Goal: Information Seeking & Learning: Learn about a topic

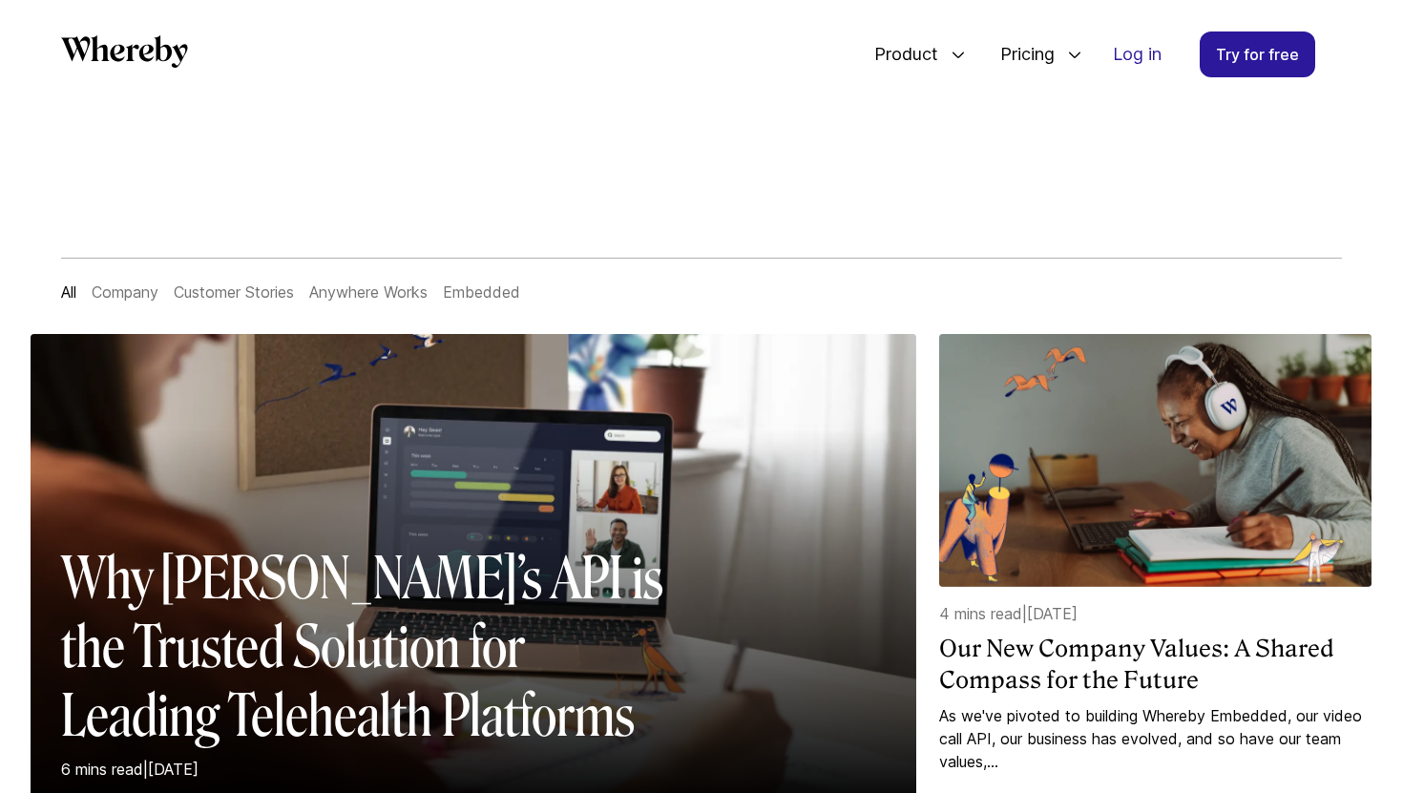
click at [127, 294] on link "Company" at bounding box center [125, 292] width 67 height 19
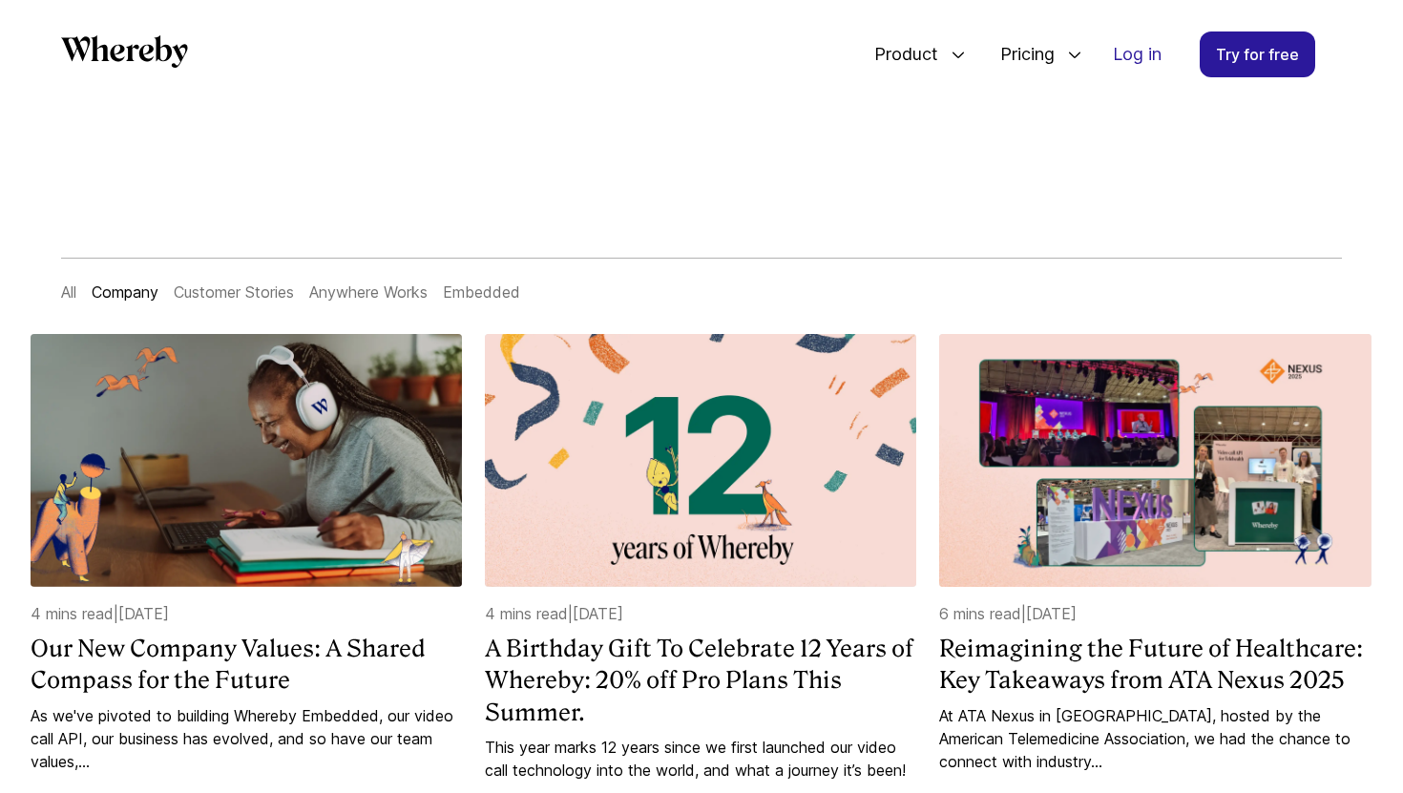
click at [256, 290] on link "Customer Stories" at bounding box center [234, 292] width 120 height 19
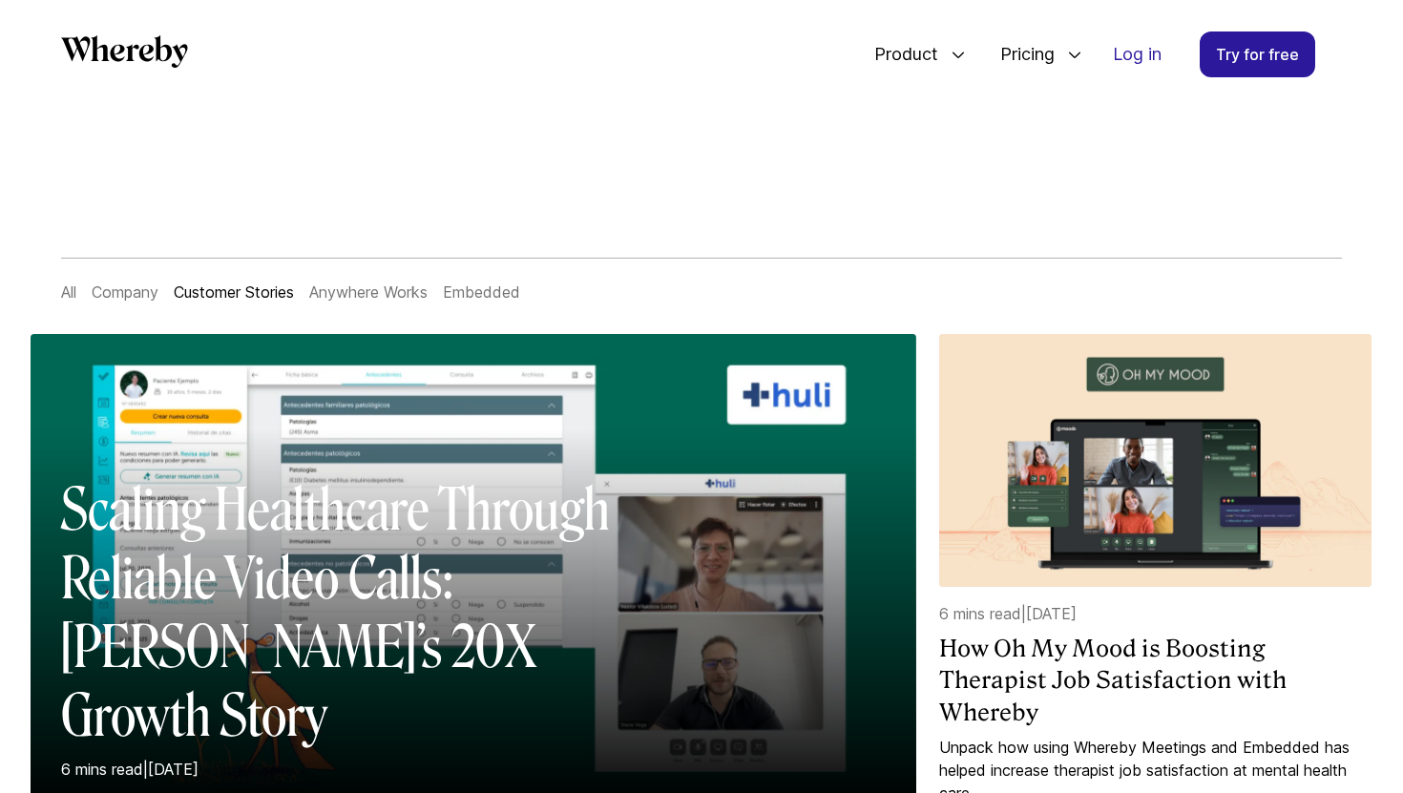
click at [381, 290] on link "Anywhere Works" at bounding box center [368, 292] width 118 height 19
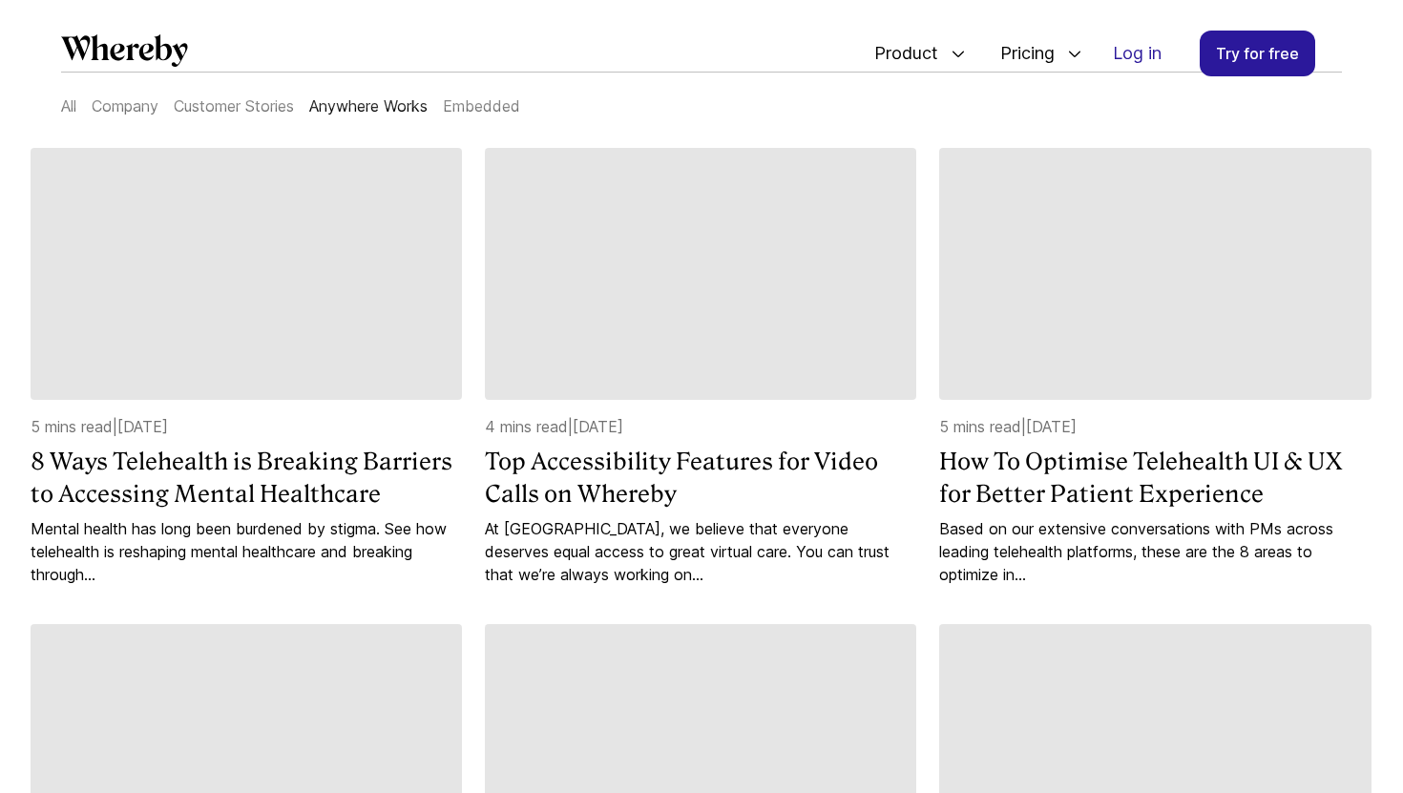
scroll to position [33, 0]
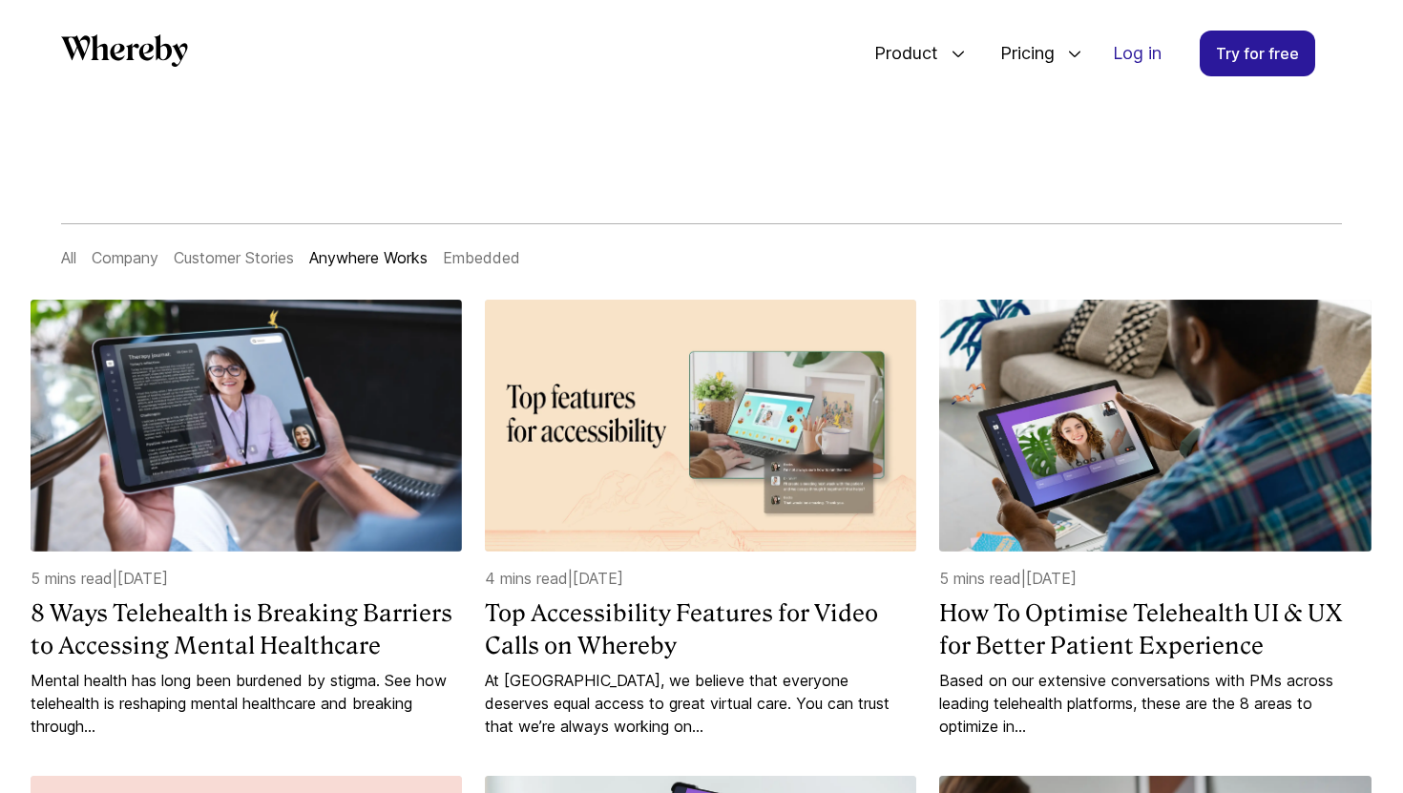
click at [493, 253] on link "Embedded" at bounding box center [481, 257] width 77 height 19
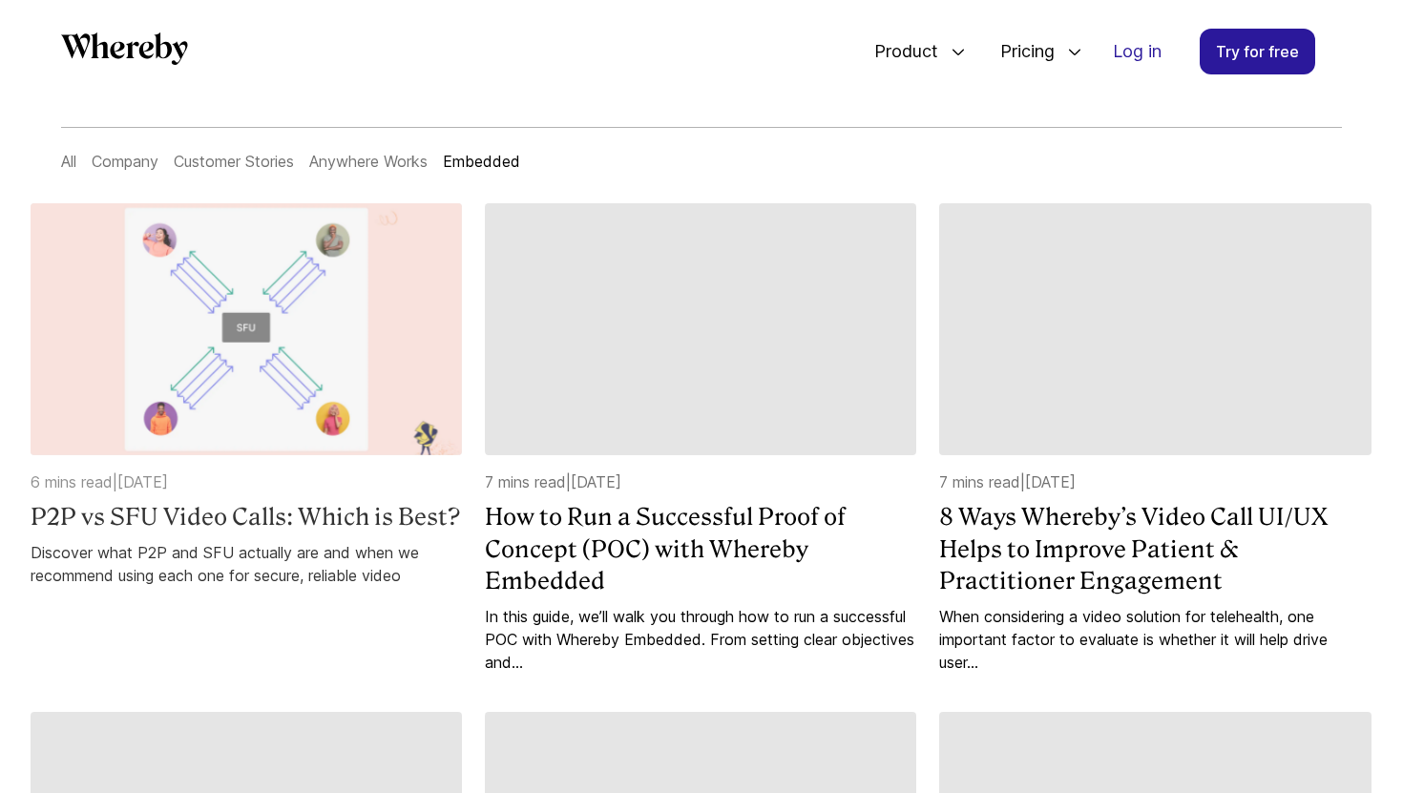
scroll to position [129, 0]
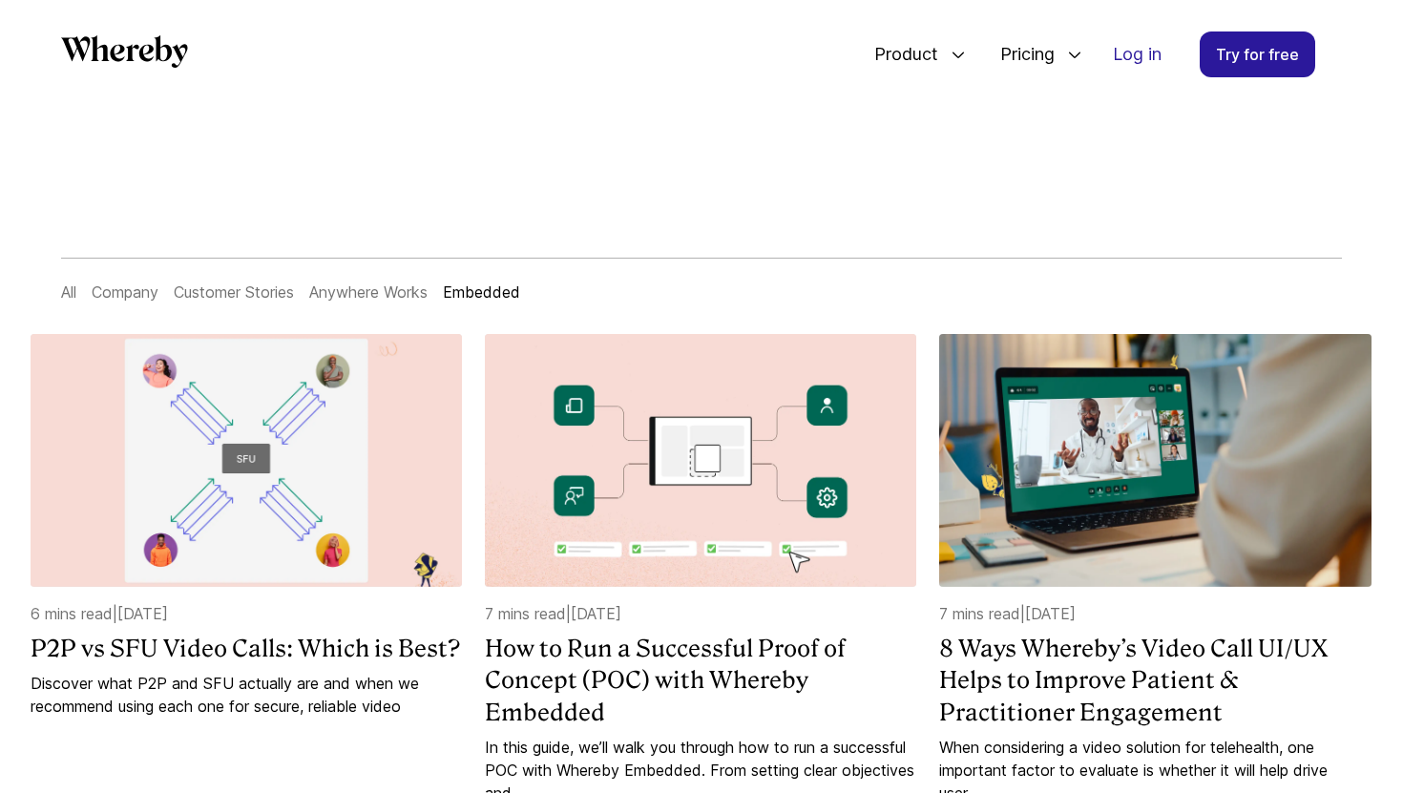
click at [75, 283] on link "All" at bounding box center [68, 292] width 15 height 19
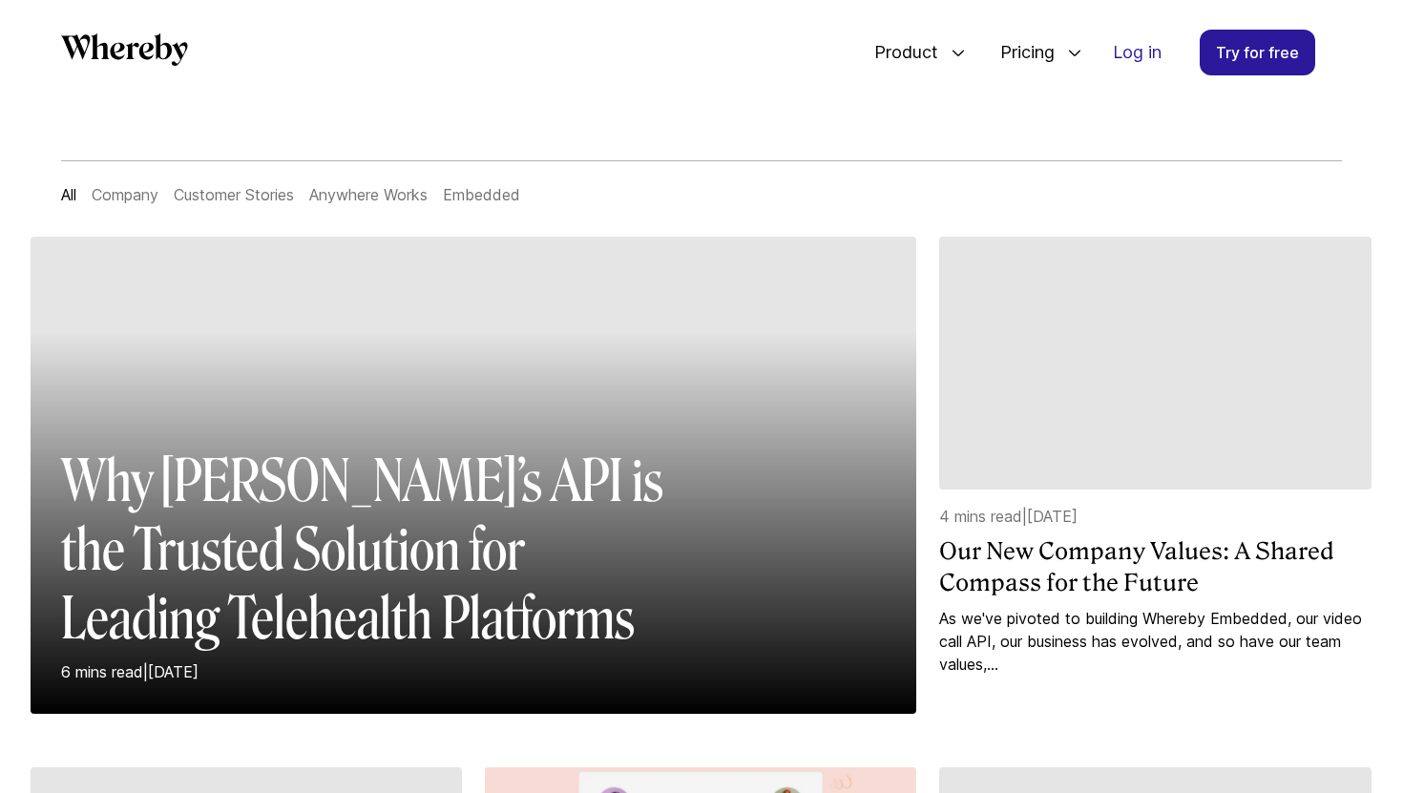
scroll to position [90, 0]
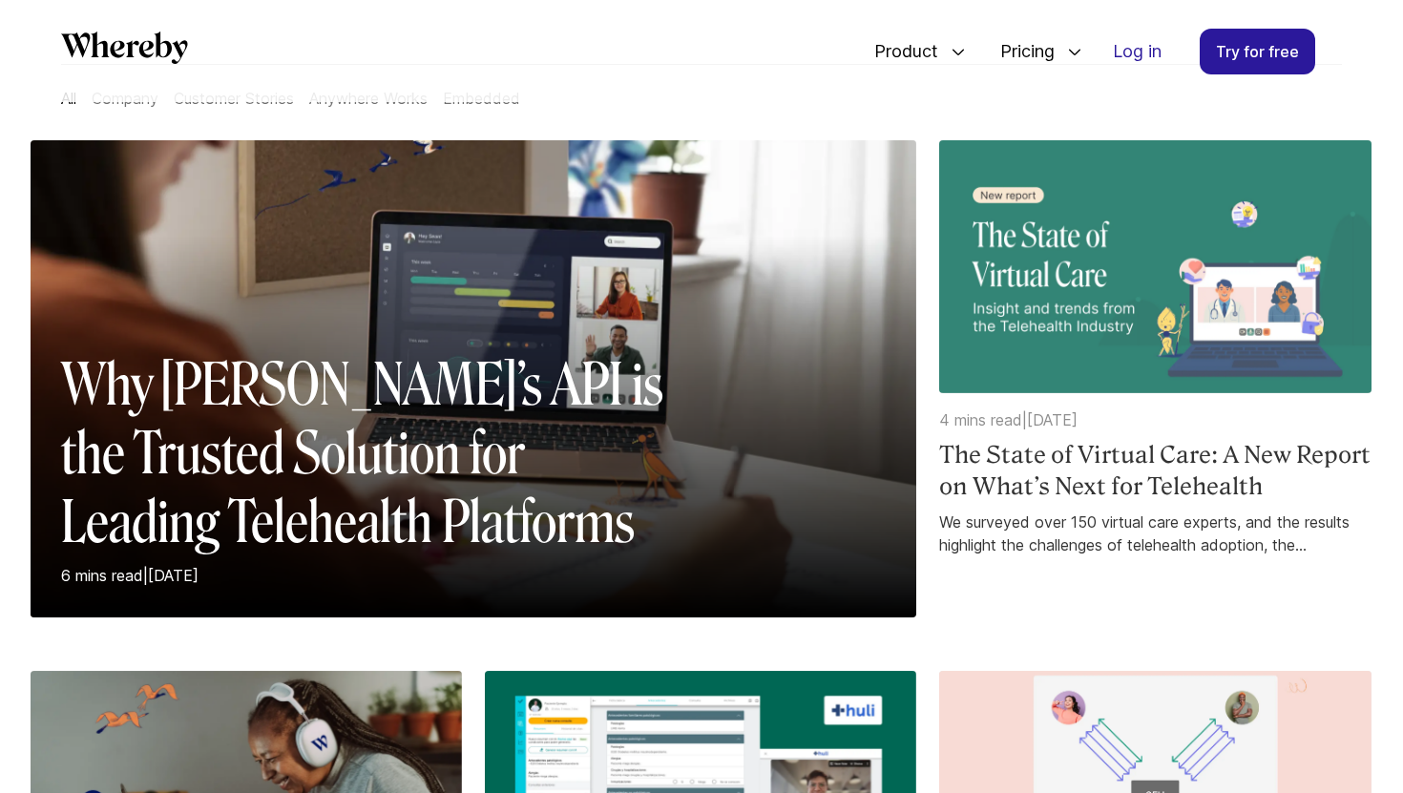
scroll to position [197, 0]
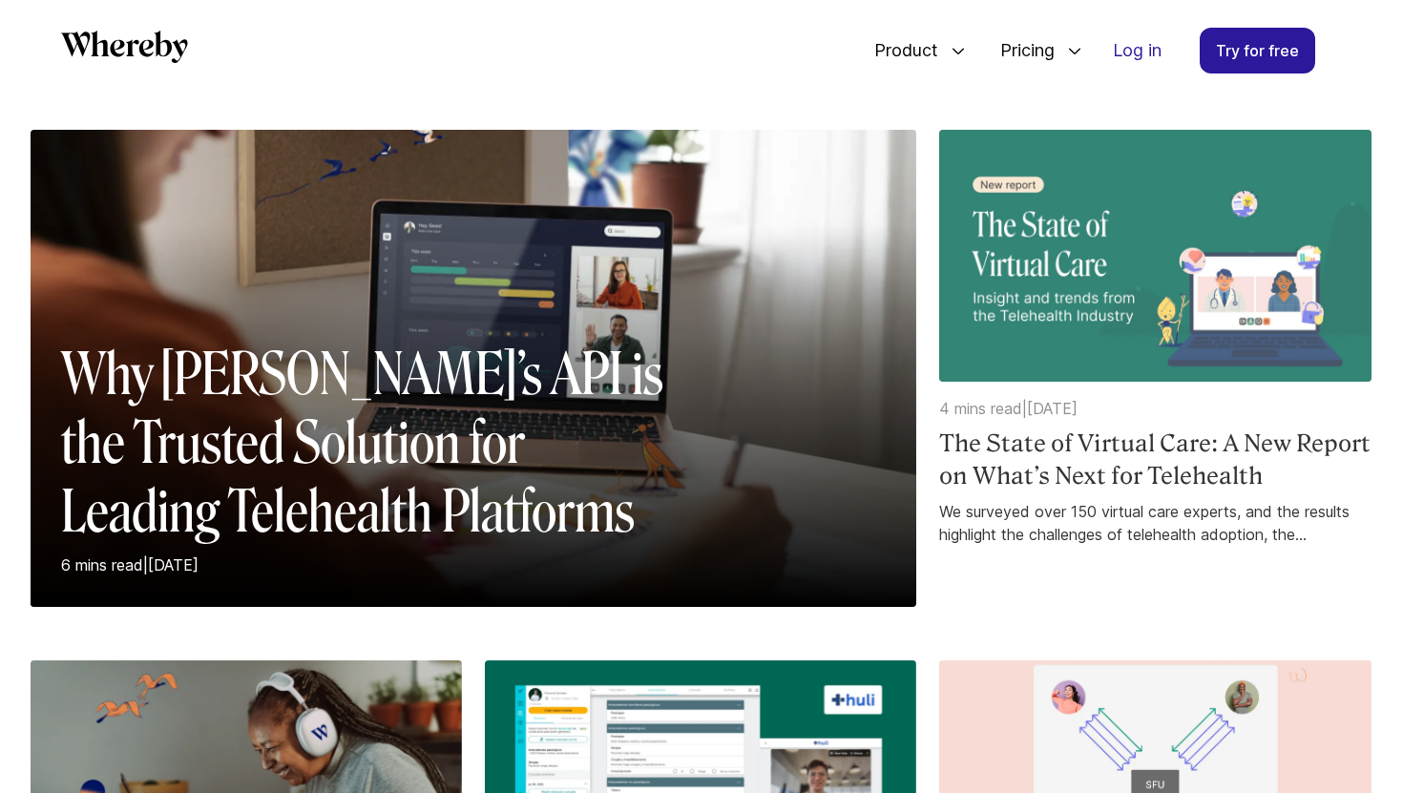
click at [1080, 466] on h4 "The State of Virtual Care: A New Report on What’s Next for Telehealth" at bounding box center [1154, 460] width 431 height 64
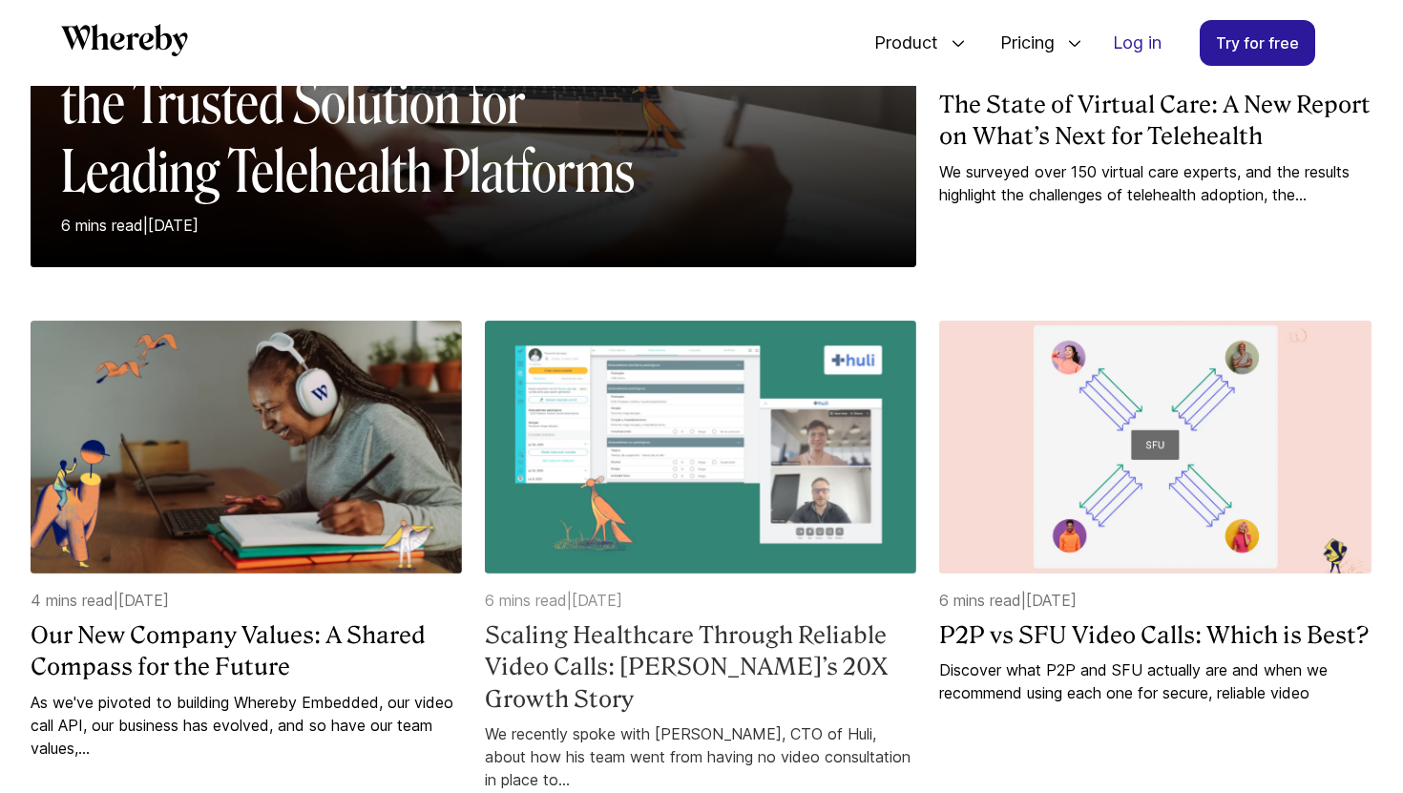
scroll to position [568, 0]
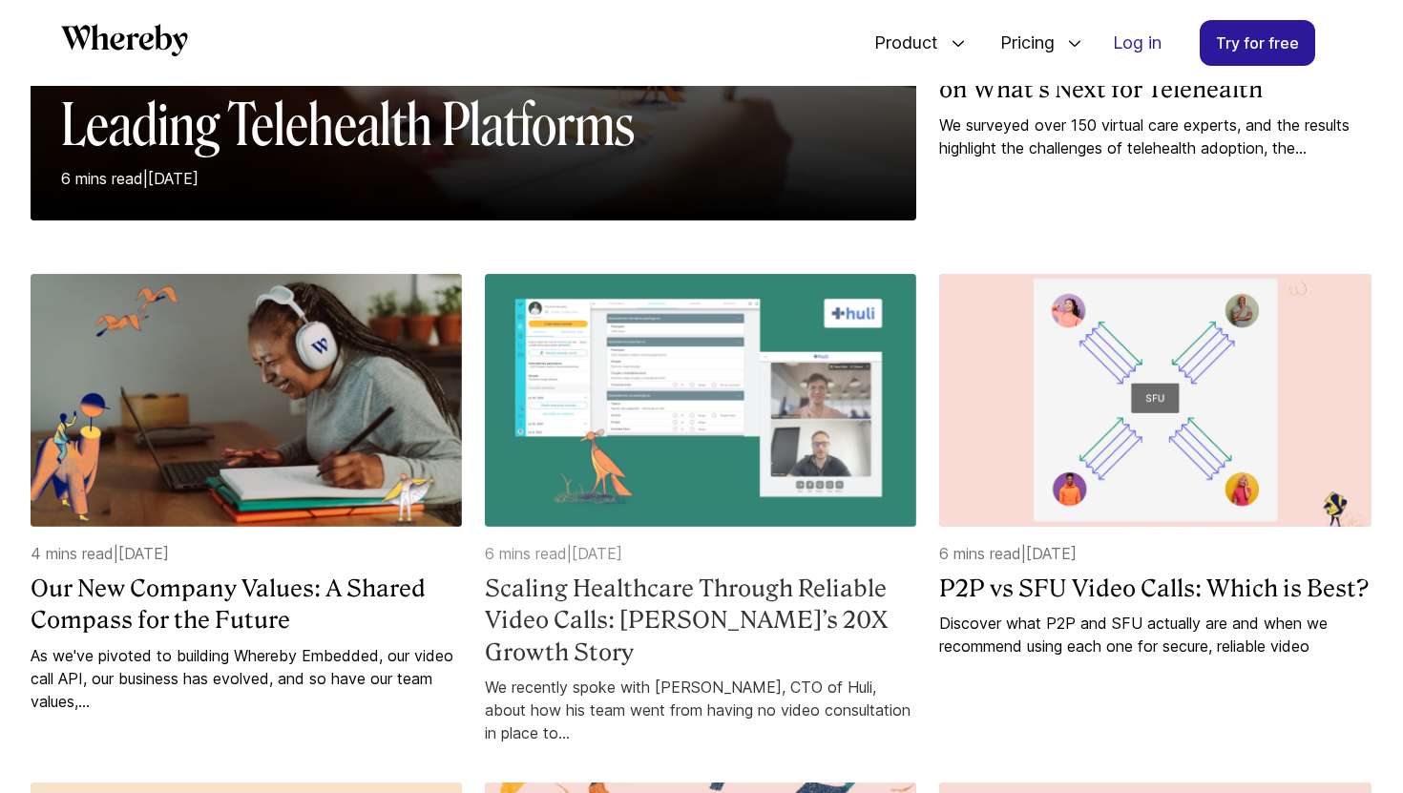
click at [682, 578] on h4 "Scaling Healthcare Through Reliable Video Calls: [PERSON_NAME]’s 20X Growth Sto…" at bounding box center [700, 621] width 431 height 96
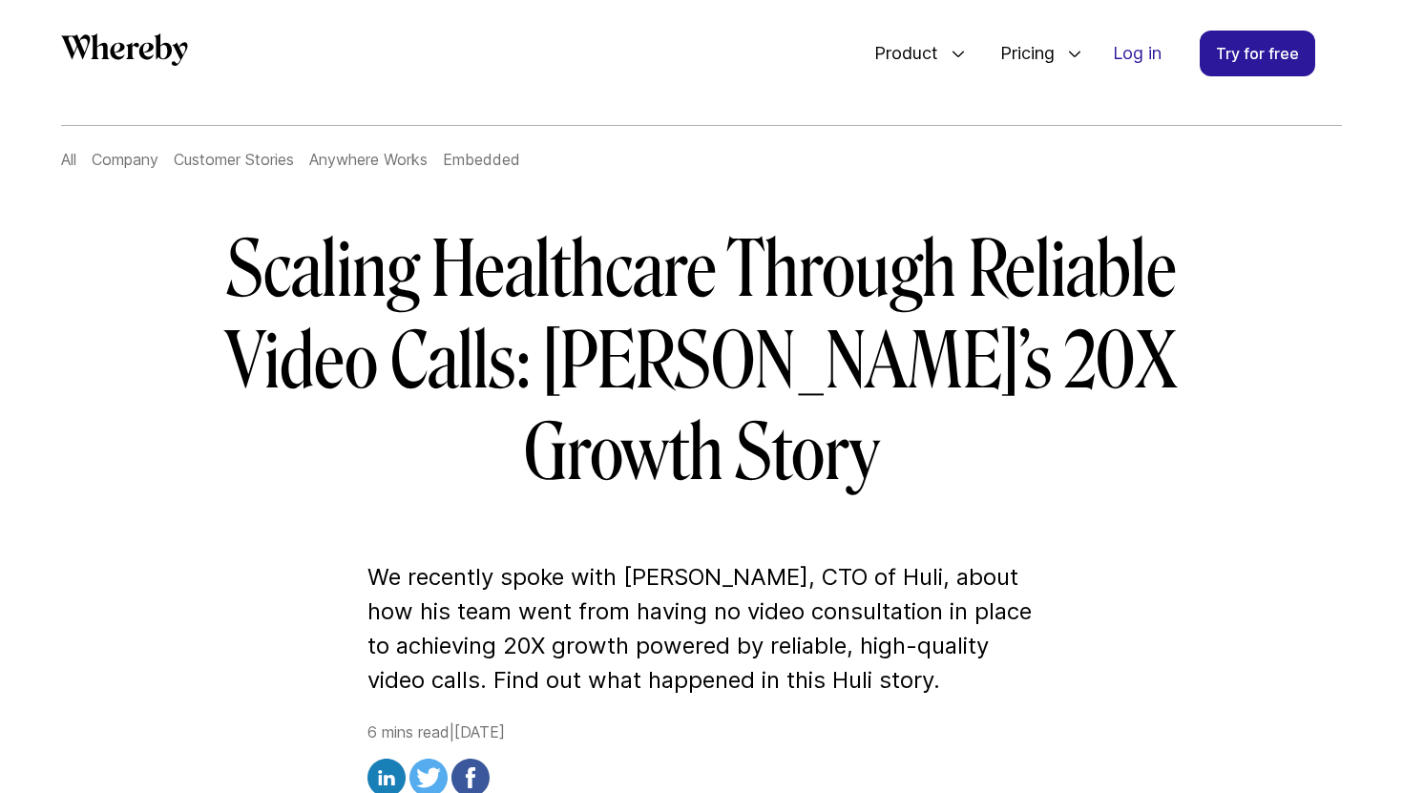
scroll to position [70, 0]
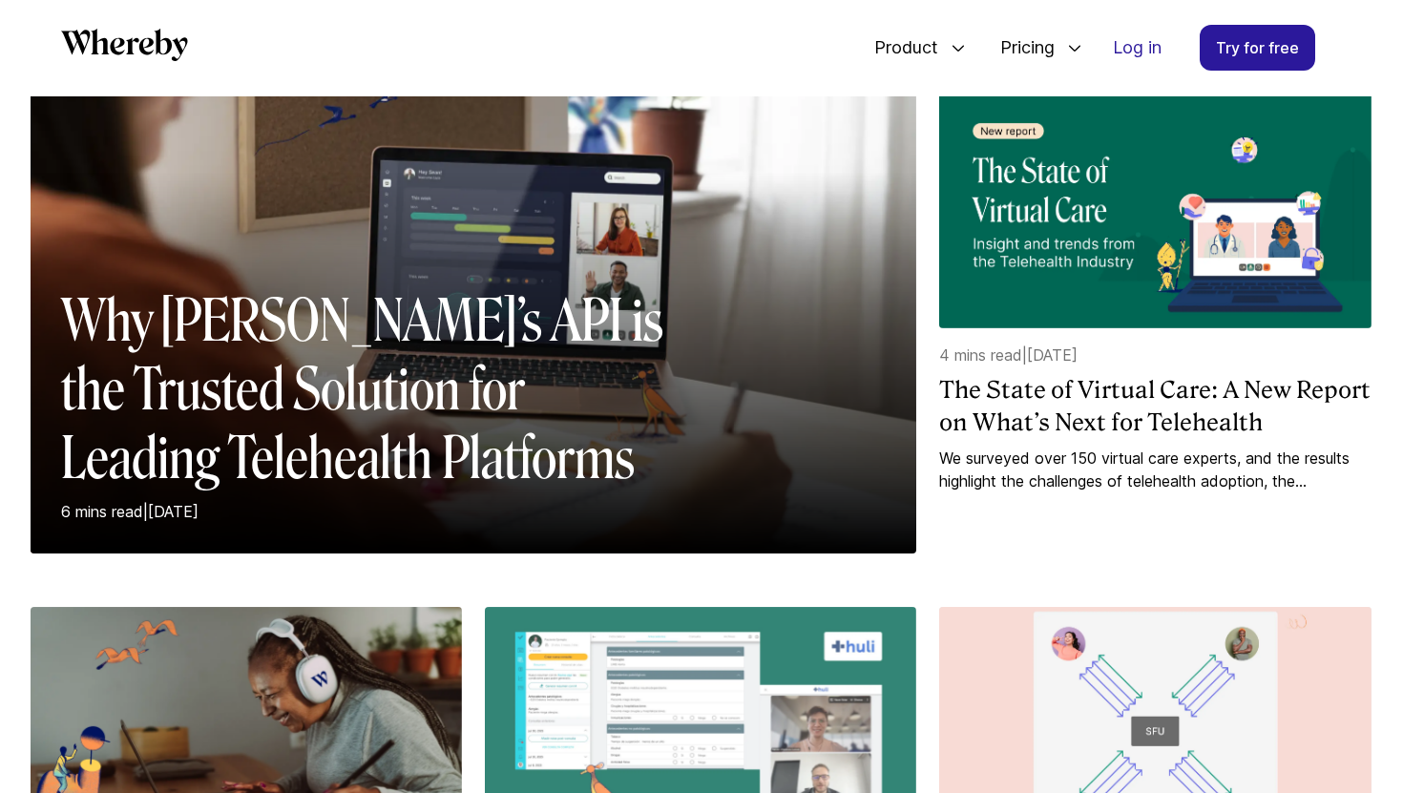
scroll to position [44, 0]
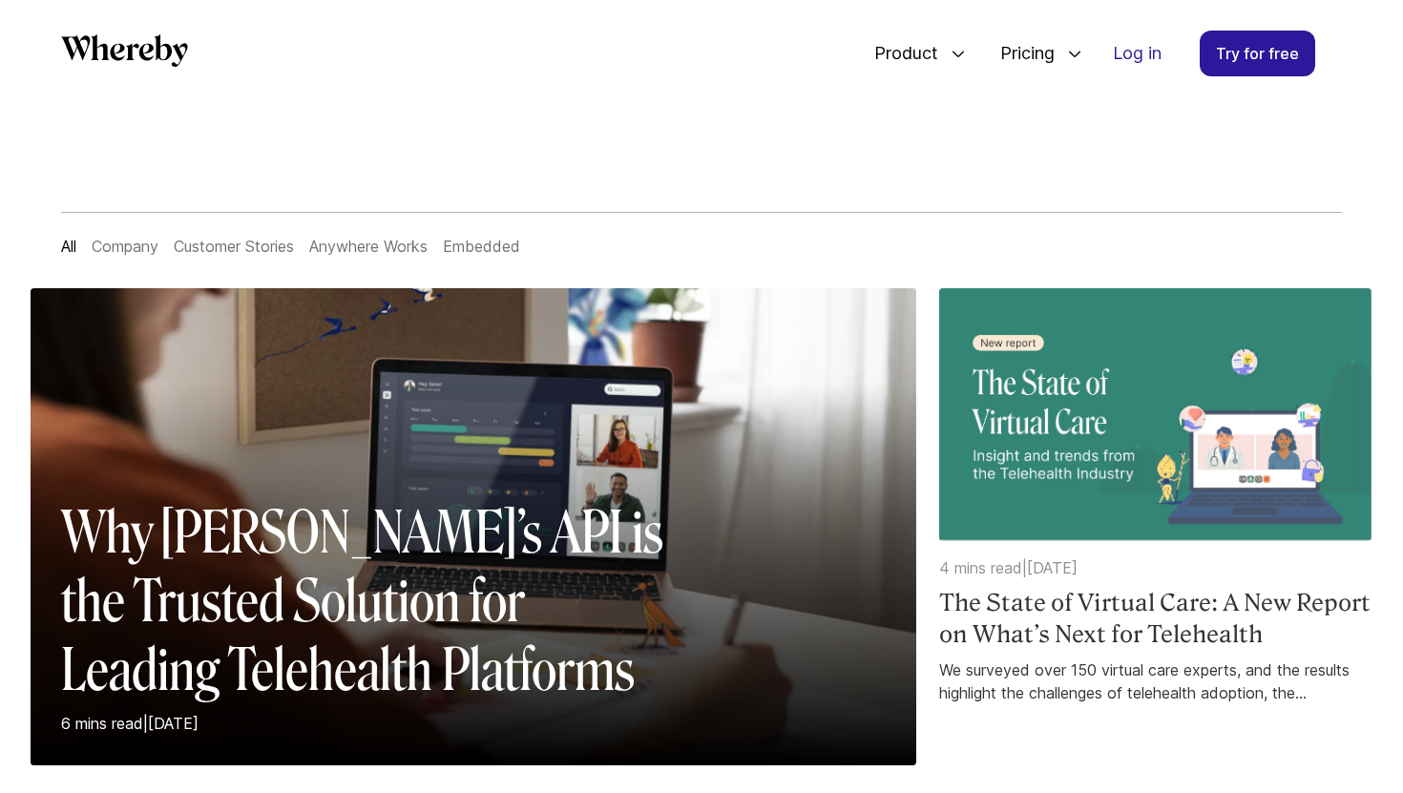
click at [1250, 576] on p "4 mins read | [DATE]" at bounding box center [1154, 567] width 431 height 23
click at [1194, 601] on h4 "The State of Virtual Care: A New Report on What’s Next for Telehealth" at bounding box center [1154, 619] width 431 height 64
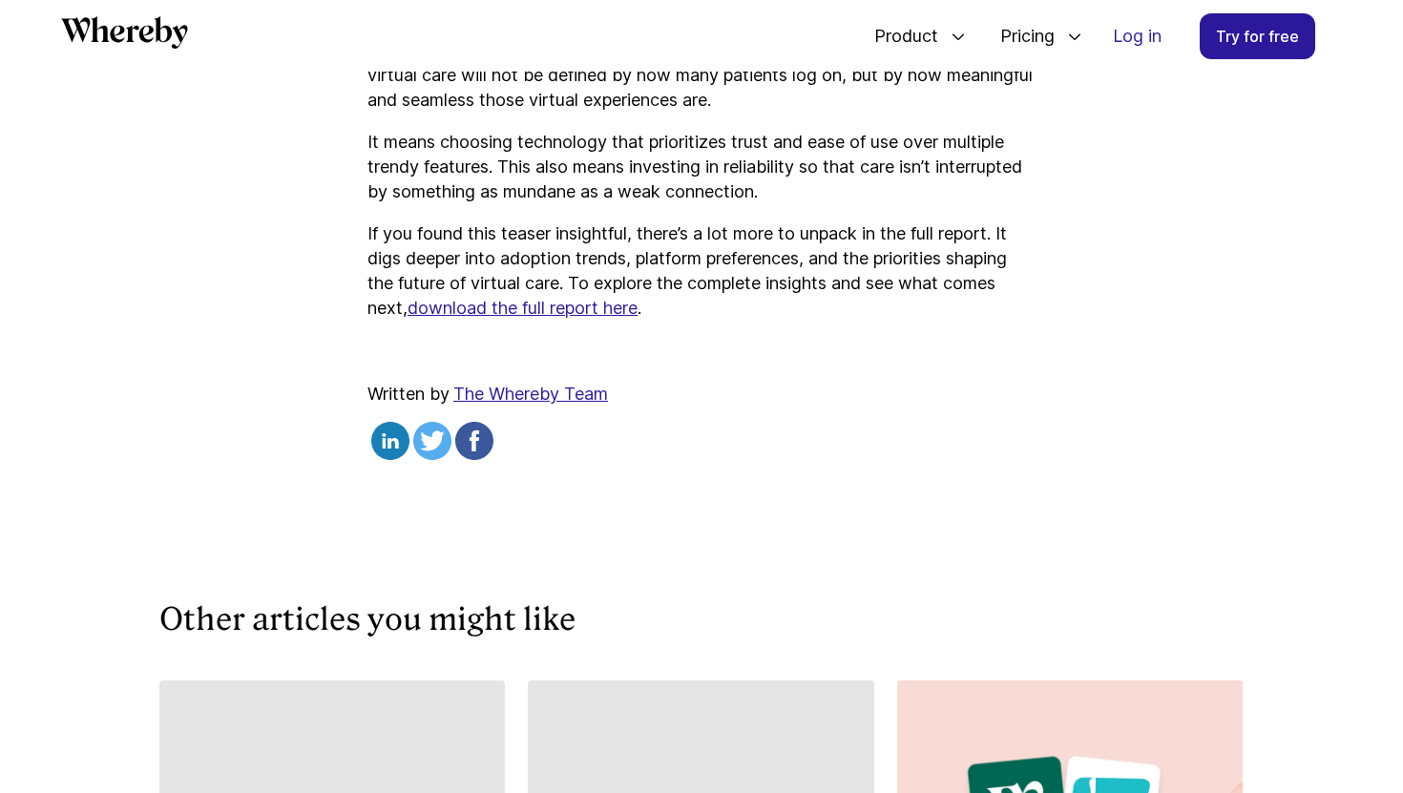
scroll to position [3689, 0]
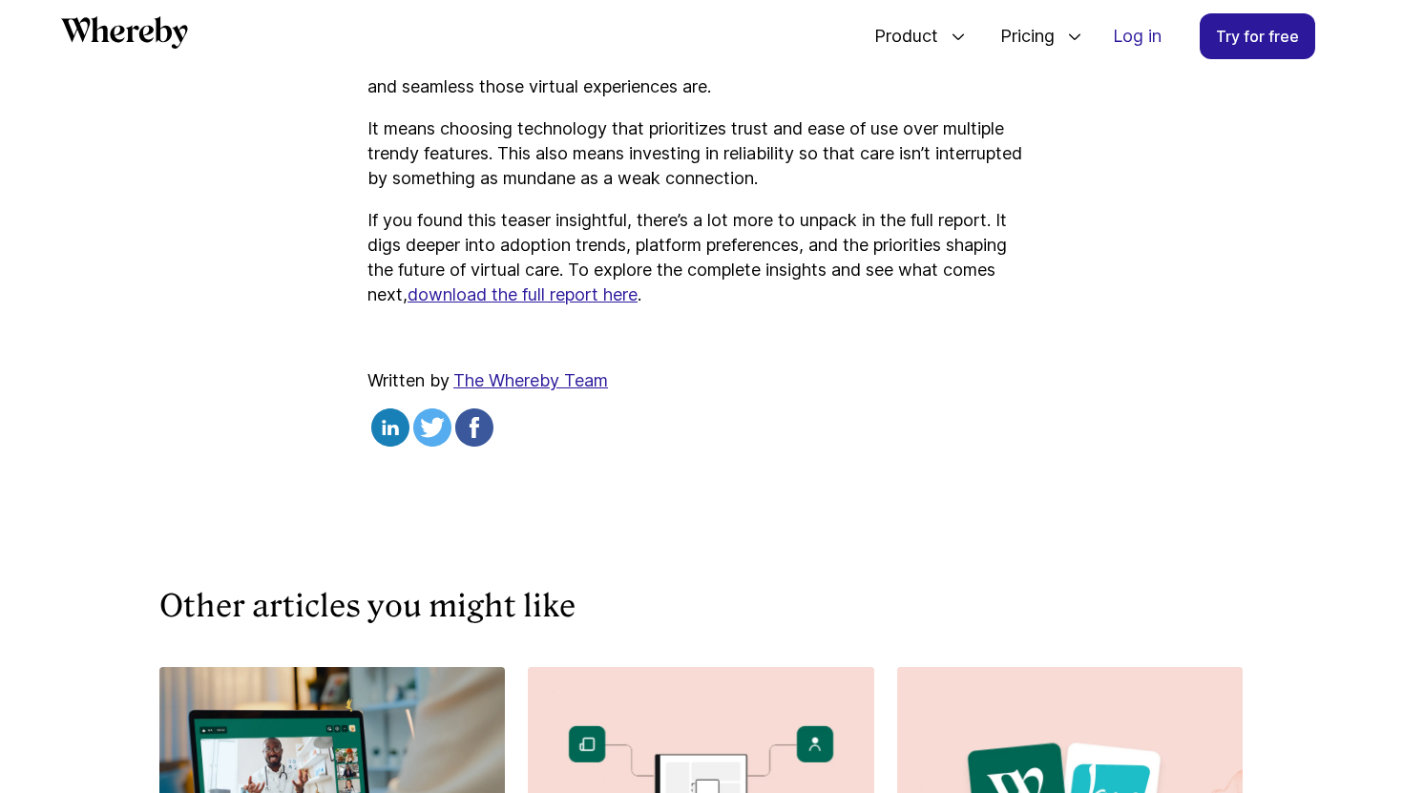
scroll to position [44, 0]
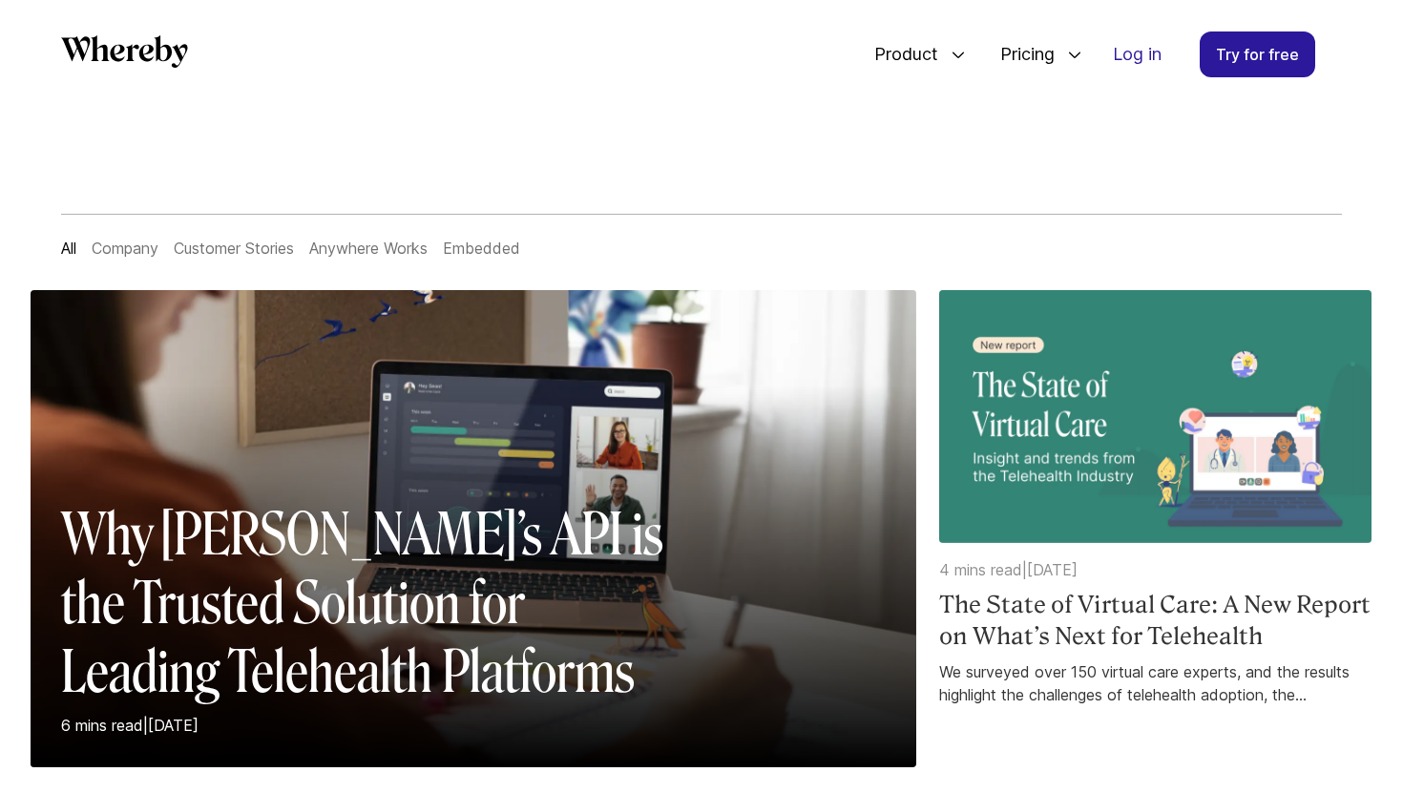
click at [1169, 629] on h4 "The State of Virtual Care: A New Report on What’s Next for Telehealth" at bounding box center [1154, 621] width 431 height 64
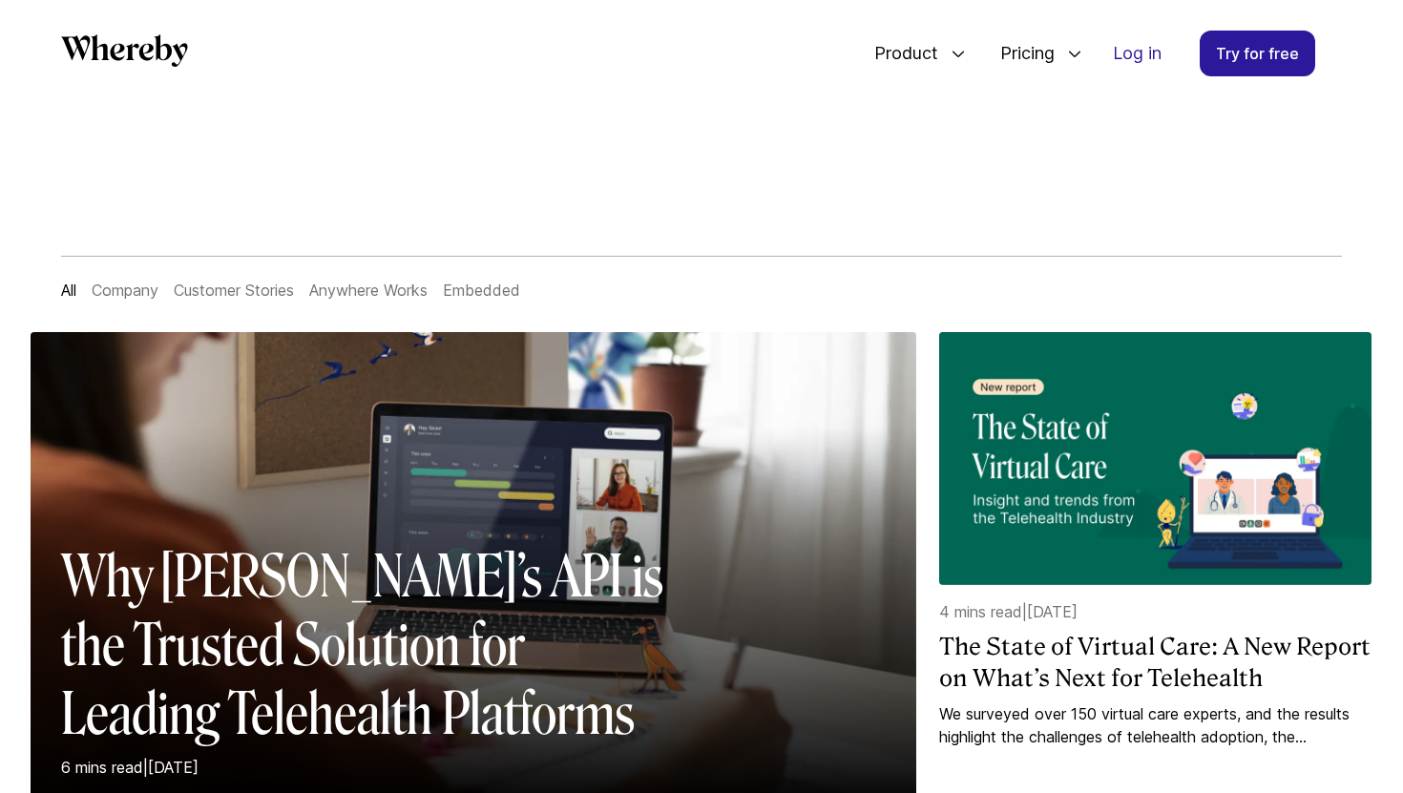
scroll to position [42, 0]
